Goal: Task Accomplishment & Management: Manage account settings

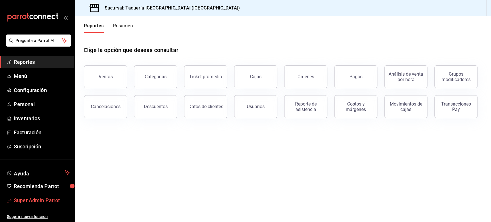
click at [38, 200] on span "Super Admin Parrot" at bounding box center [42, 200] width 56 height 8
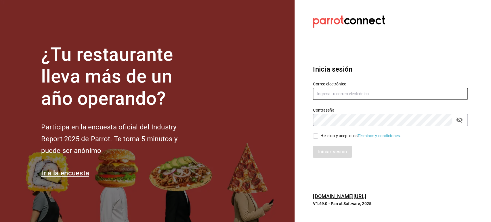
click at [347, 91] on input "text" at bounding box center [390, 94] width 155 height 12
paste input "[EMAIL_ADDRESS][DOMAIN_NAME]"
type input "[EMAIL_ADDRESS][DOMAIN_NAME]"
click at [320, 136] on span "He leído y acepto los Términos y condiciones." at bounding box center [359, 136] width 83 height 6
click at [318, 136] on input "He leído y acepto los Términos y condiciones." at bounding box center [315, 135] width 5 height 5
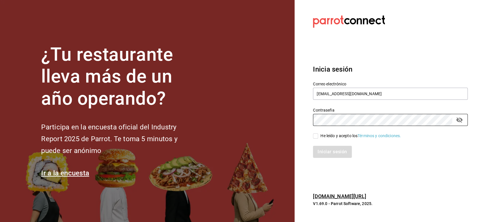
checkbox input "true"
click at [328, 153] on button "Iniciar sesión" at bounding box center [332, 152] width 39 height 12
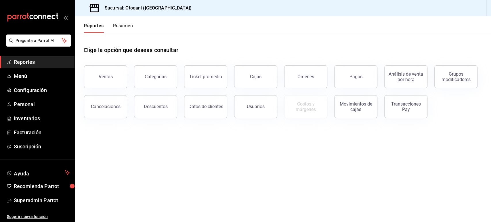
click at [225, 148] on main "Elige la opción que deseas consultar Ventas Categorías Ticket promedio Cajas Ór…" at bounding box center [283, 127] width 416 height 189
click at [260, 79] on div "Cajas" at bounding box center [256, 76] width 12 height 5
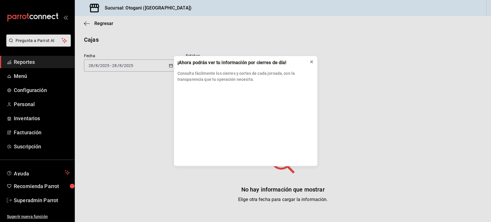
click at [313, 62] on icon at bounding box center [311, 62] width 5 height 5
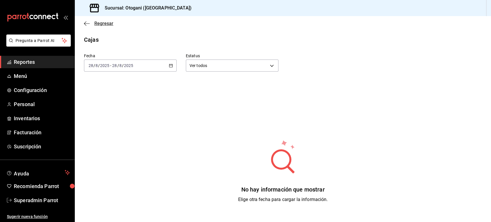
click at [88, 24] on icon "button" at bounding box center [87, 23] width 6 height 5
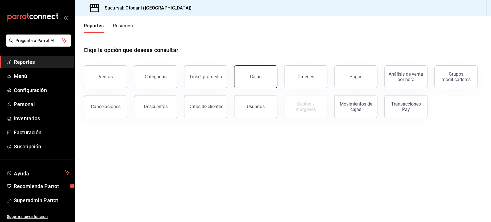
click at [250, 75] on div "Cajas" at bounding box center [256, 76] width 12 height 5
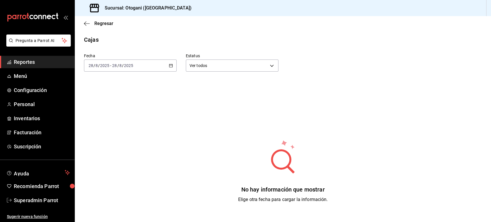
click at [169, 65] on icon "button" at bounding box center [171, 66] width 4 height 4
click at [111, 97] on span "Ayer" at bounding box center [111, 96] width 45 height 6
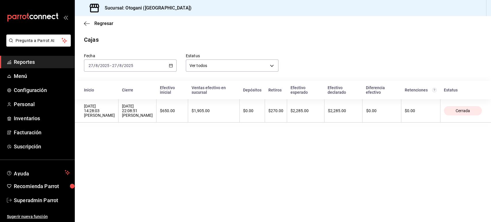
click at [172, 64] on \(Stroke\) "button" at bounding box center [170, 65] width 3 height 3
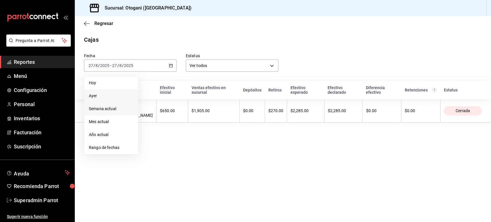
click at [99, 106] on span "Semana actual" at bounding box center [111, 109] width 45 height 6
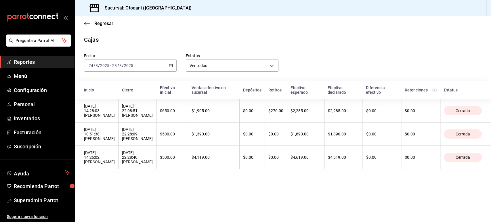
click at [181, 69] on div "Estatus Ver todos ALL" at bounding box center [228, 58] width 102 height 28
click at [29, 104] on span "Personal" at bounding box center [42, 104] width 56 height 8
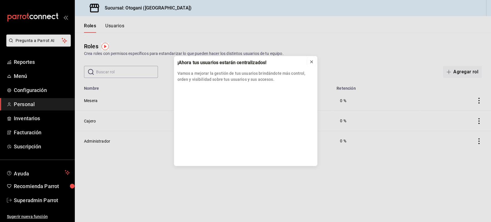
click at [311, 62] on icon at bounding box center [311, 62] width 2 height 2
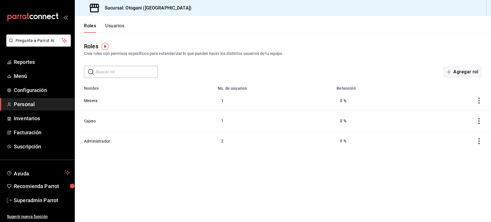
click at [118, 24] on button "Usuarios" at bounding box center [114, 28] width 19 height 10
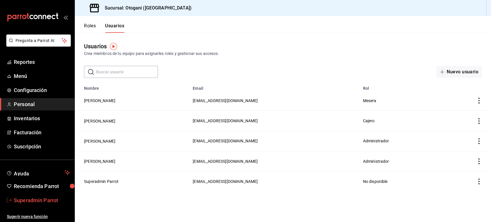
click at [40, 198] on span "Superadmin Parrot" at bounding box center [42, 200] width 56 height 8
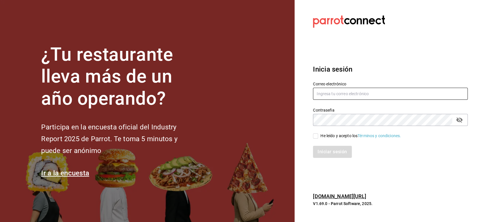
click at [346, 95] on input "text" at bounding box center [390, 94] width 155 height 12
paste input "taqueriaestacionsuadero@portales.com"
type input "taqueriaestacionsuadero@portales.com"
click at [322, 135] on div "He leído y acepto los Términos y condiciones." at bounding box center [360, 136] width 81 height 6
click at [318, 135] on input "He leído y acepto los Términos y condiciones." at bounding box center [315, 135] width 5 height 5
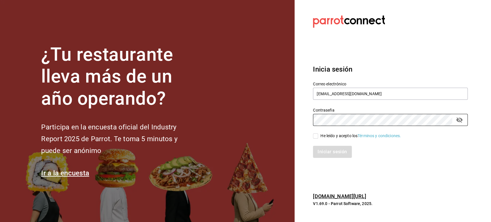
checkbox input "true"
click at [324, 158] on button "Iniciar sesión" at bounding box center [332, 152] width 39 height 12
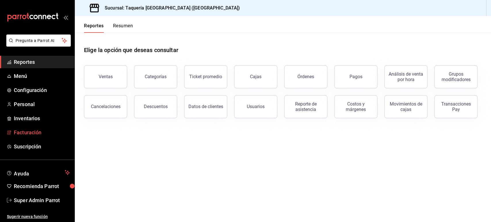
click at [32, 135] on span "Facturación" at bounding box center [42, 133] width 56 height 8
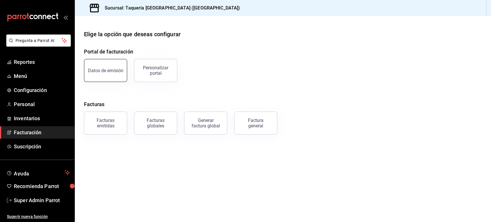
click at [108, 74] on button "Datos de emisión" at bounding box center [105, 70] width 43 height 23
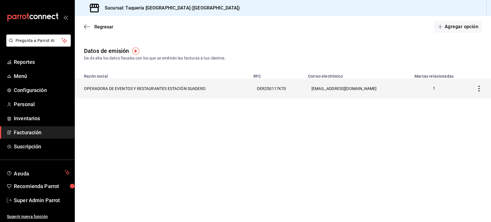
click at [175, 87] on th "OPERADORA DE EVENTOS Y RESTAURANTES ESTACIÓN SUADERO" at bounding box center [162, 88] width 175 height 20
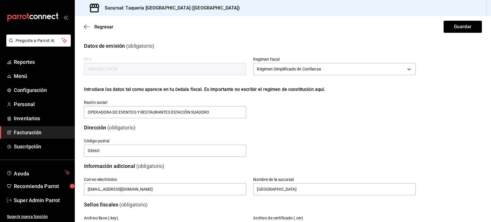
click at [329, 143] on div "Calle # exterior # interior Código postal 03660 Estado ​ 0 Municipio ​ 0 Coloni…" at bounding box center [242, 140] width 345 height 33
click at [185, 111] on input "OPERADORA DE EVENTOS Y RESTAURANTES ESTACIÓN SUADERO" at bounding box center [165, 112] width 162 height 12
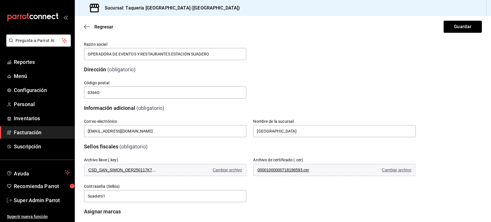
scroll to position [59, 0]
click at [187, 54] on input "OPERADORA DE EVENTOS Y RESTAURANTES ESTACION SUADERO" at bounding box center [165, 53] width 162 height 12
type input "OPERADORA DE EVENTOS Y RESTAURANTES ESTACION SUADERO"
click at [223, 73] on div "Código postal 03660" at bounding box center [161, 86] width 169 height 26
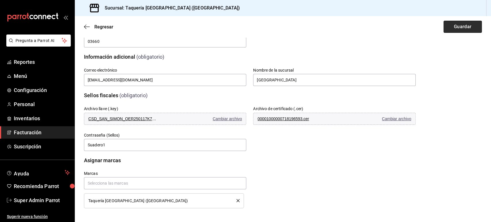
click at [443, 29] on button "Guardar" at bounding box center [462, 27] width 38 height 12
